Goal: Find specific page/section: Find specific page/section

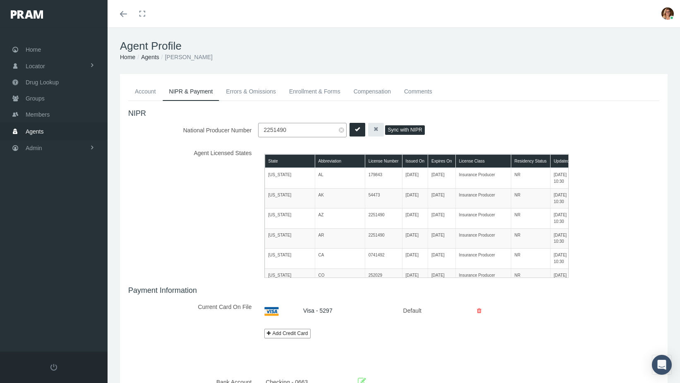
scroll to position [41, 0]
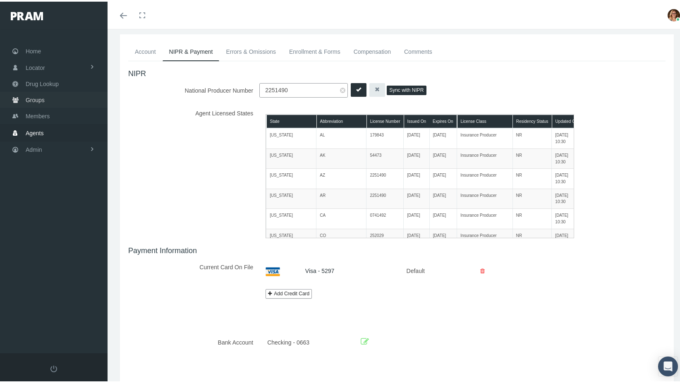
click at [41, 91] on span "Groups" at bounding box center [35, 99] width 19 height 16
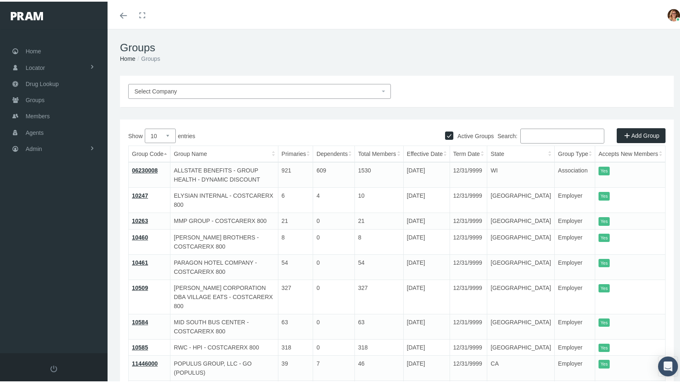
click at [543, 131] on input "Search:" at bounding box center [563, 134] width 84 height 15
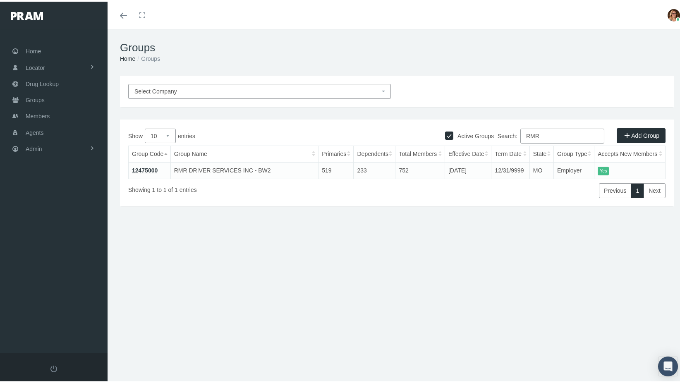
type input "RMR"
click at [149, 168] on link "12475000" at bounding box center [145, 169] width 26 height 7
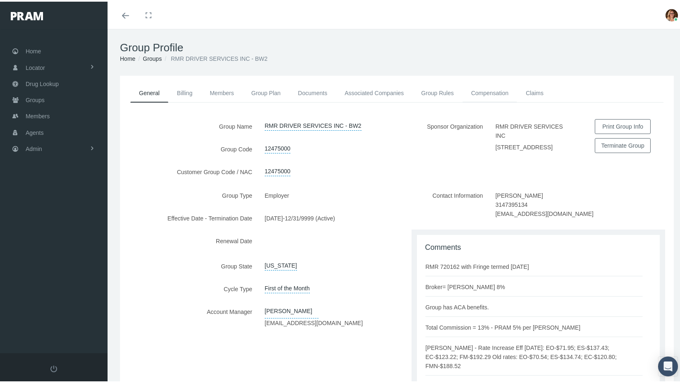
click at [496, 88] on link "Compensation" at bounding box center [490, 91] width 55 height 18
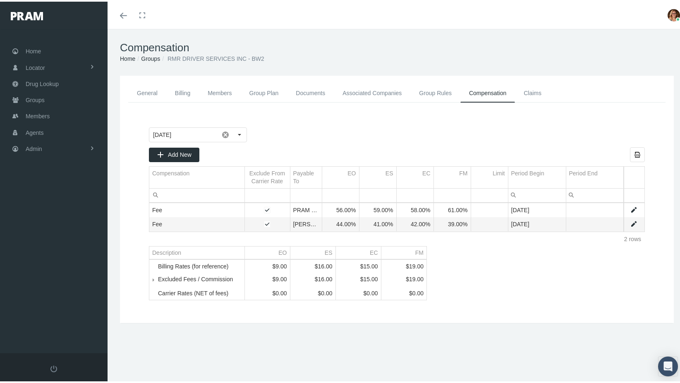
click at [158, 282] on span "Tree list" at bounding box center [158, 277] width 0 height 7
